Goal: Communication & Community: Answer question/provide support

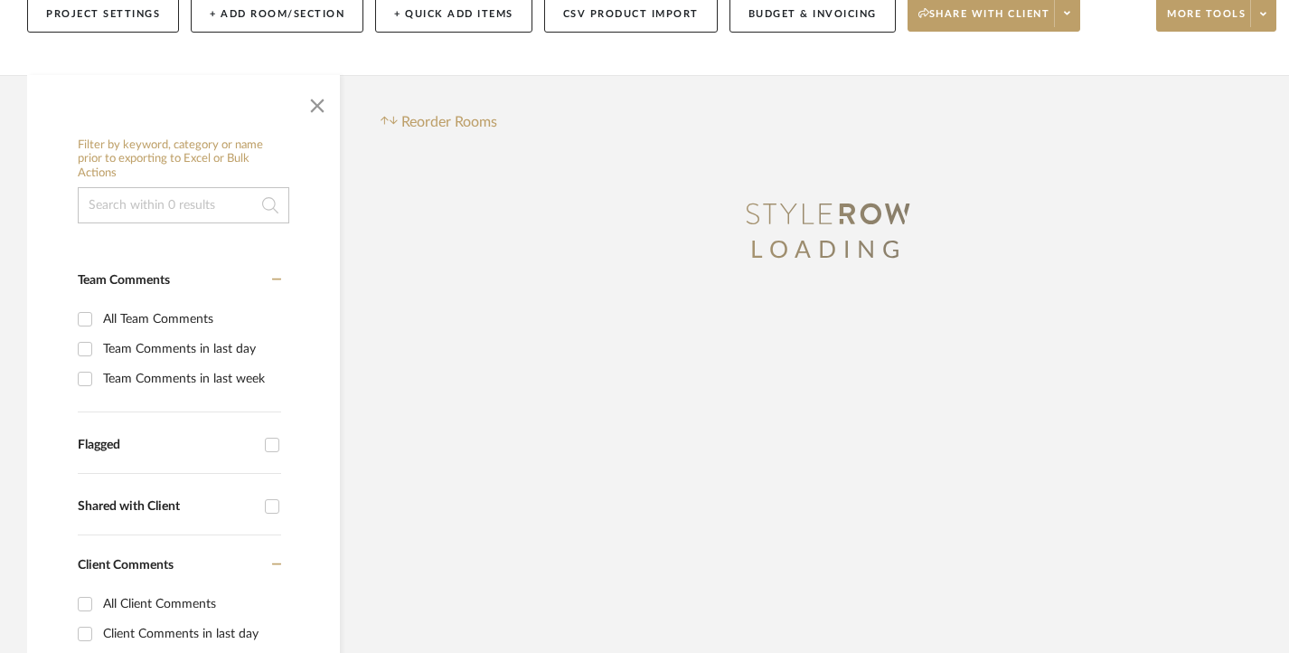
scroll to position [271, 0]
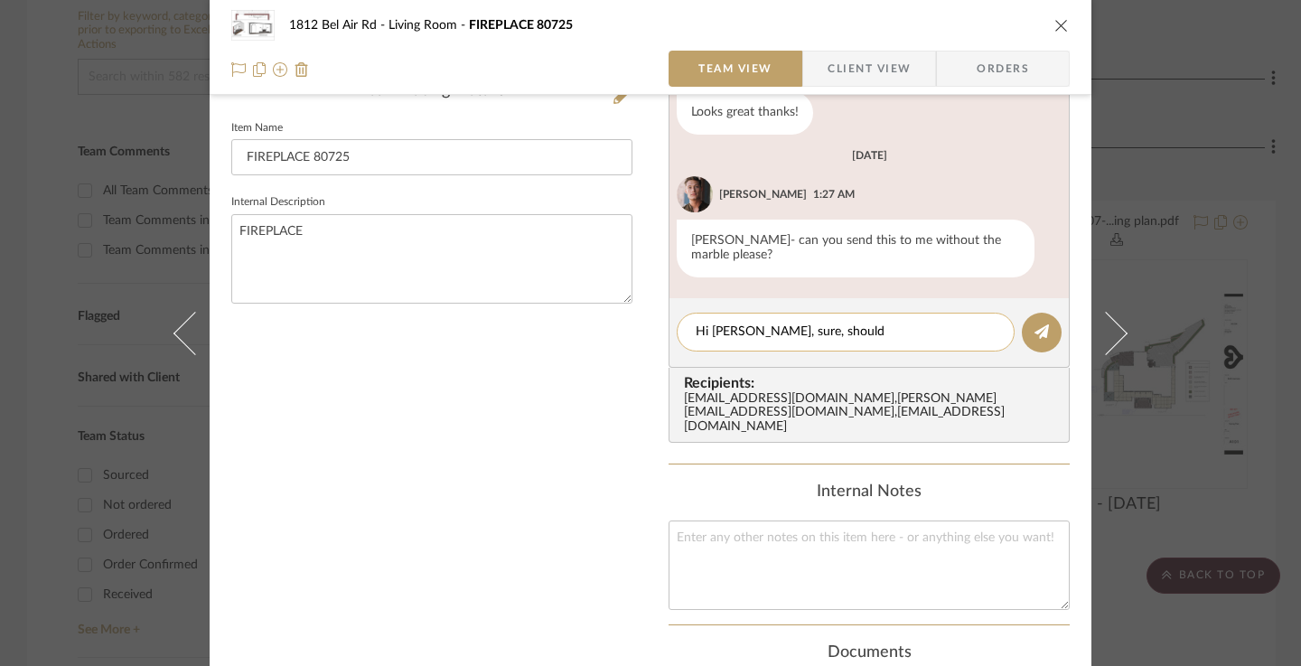
scroll to position [366, 0]
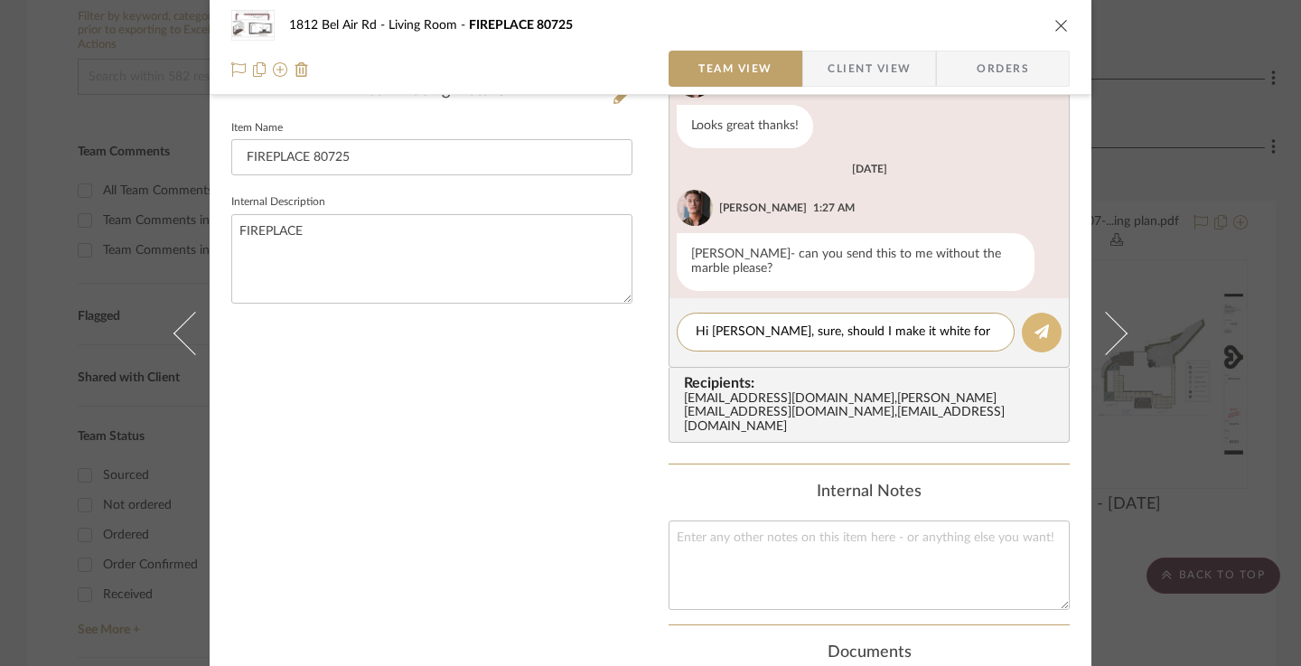
type textarea "Hi Julien, sure, should I make it white for now?"
click at [1040, 326] on icon at bounding box center [1042, 331] width 14 height 14
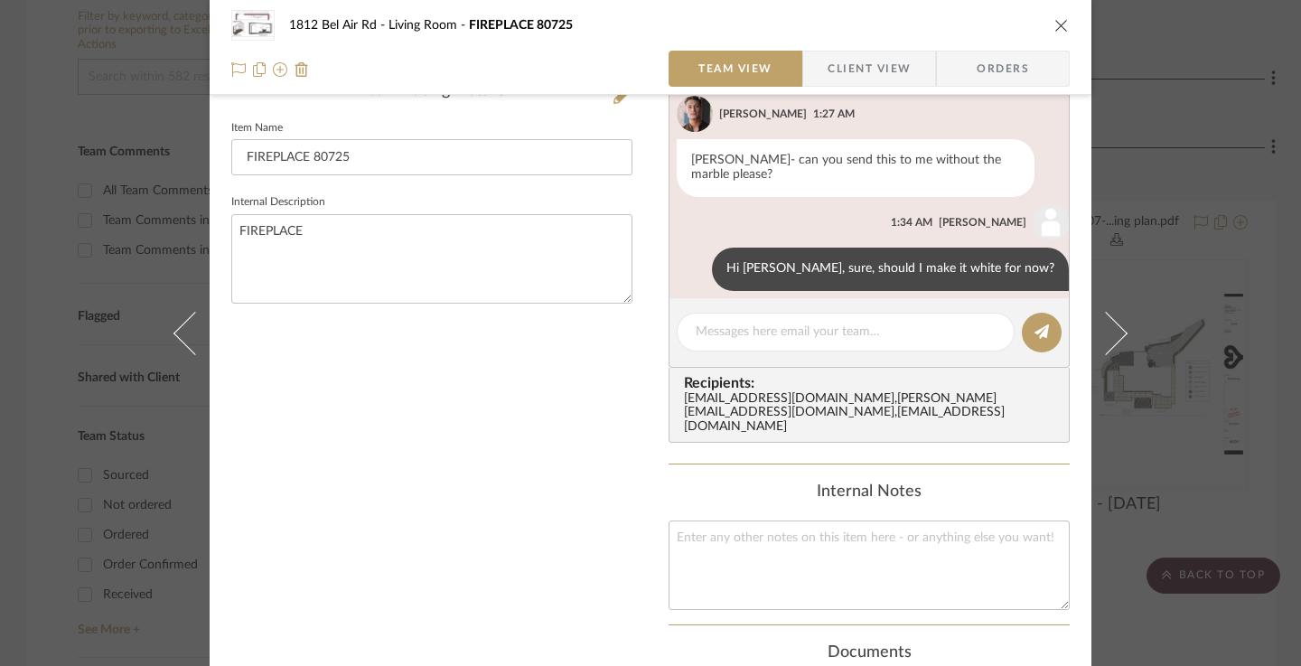
click at [11, 275] on div "1812 Bel Air Rd Living Room FIREPLACE 80725 Team View Client View Orders FIREPL…" at bounding box center [650, 333] width 1301 height 666
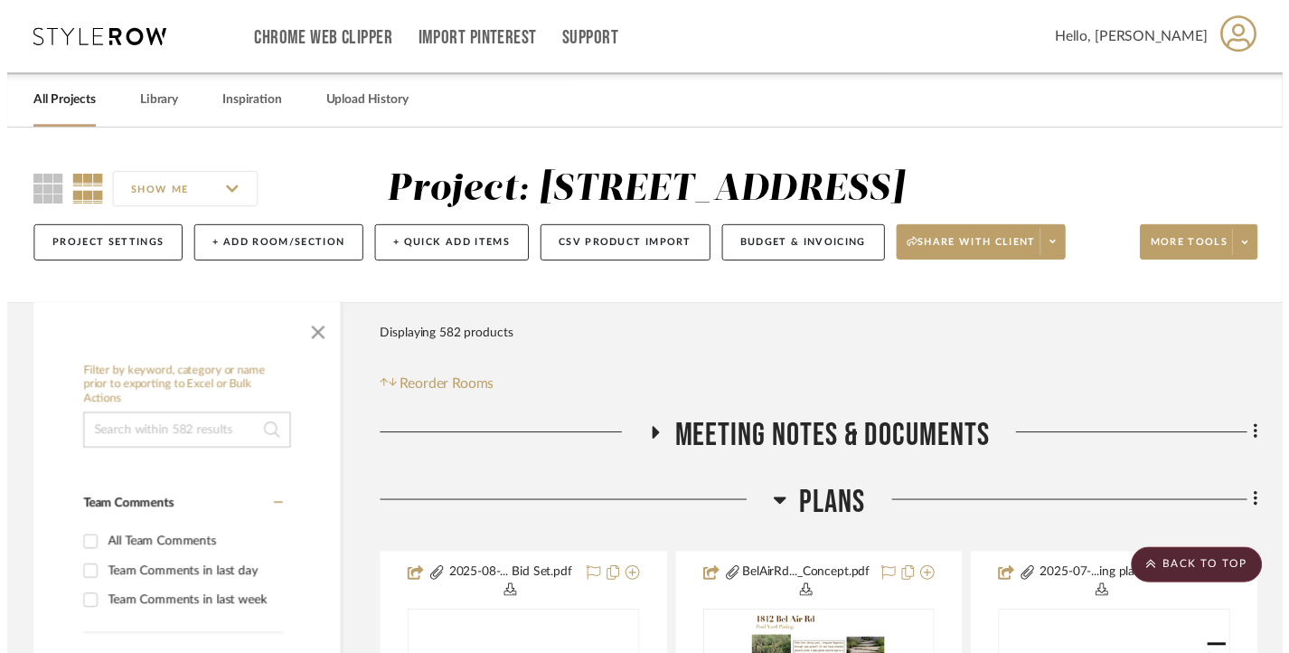
scroll to position [362, 0]
